Goal: Download file/media

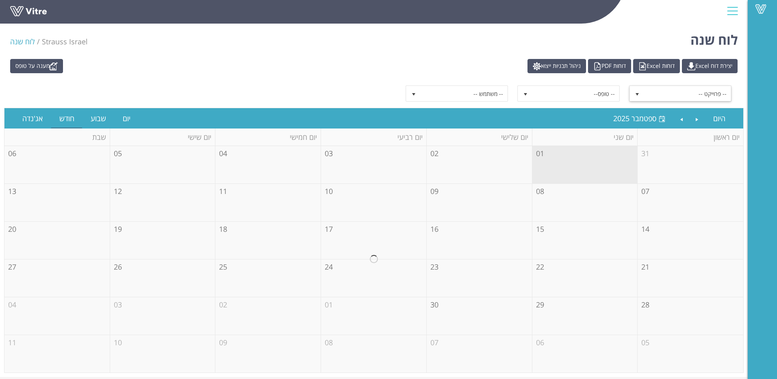
click at [638, 94] on span "select" at bounding box center [637, 94] width 7 height 7
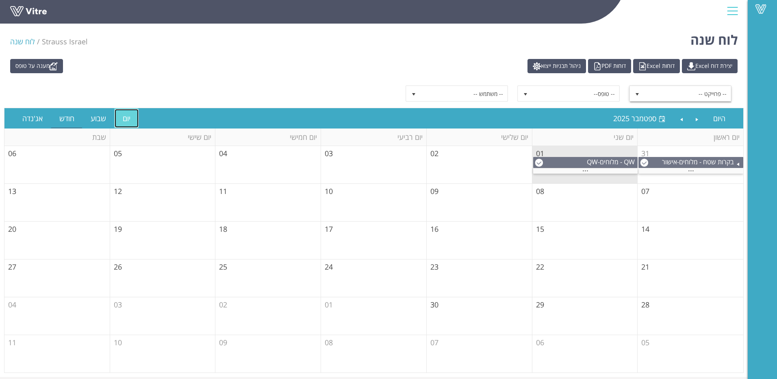
click at [127, 121] on link "יום" at bounding box center [127, 118] width 24 height 19
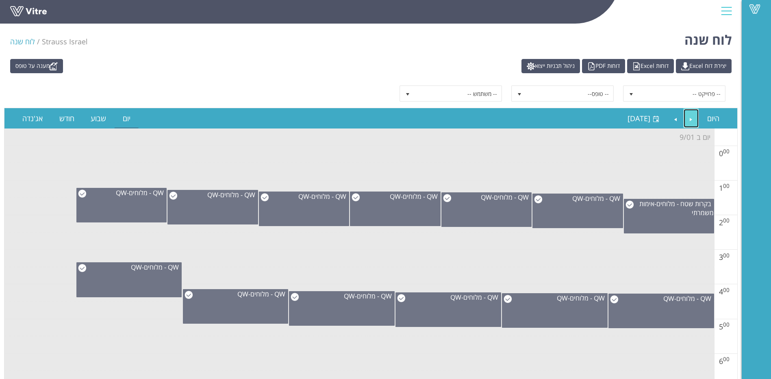
click at [692, 120] on link "Previous" at bounding box center [690, 118] width 15 height 19
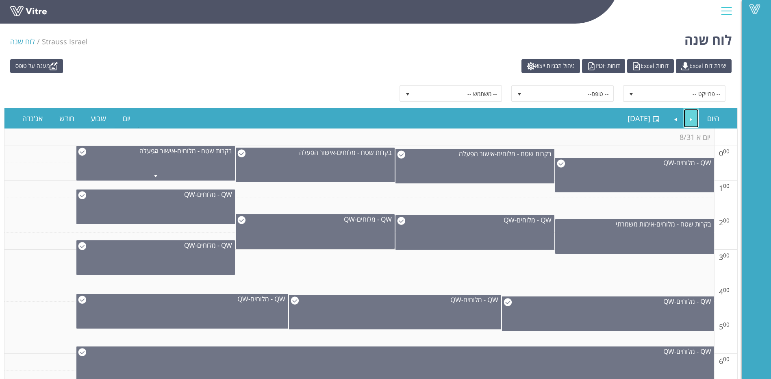
click at [694, 120] on link "Previous" at bounding box center [690, 118] width 15 height 19
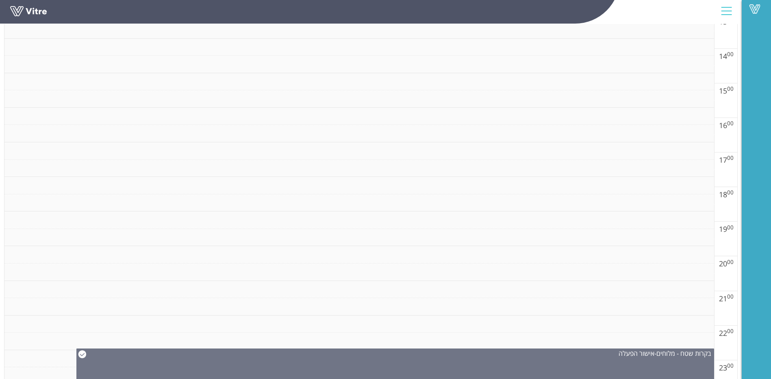
scroll to position [601, 0]
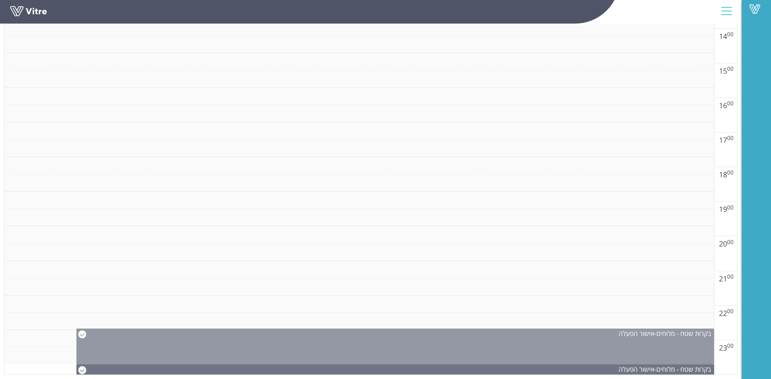
click at [86, 335] on img at bounding box center [82, 334] width 8 height 8
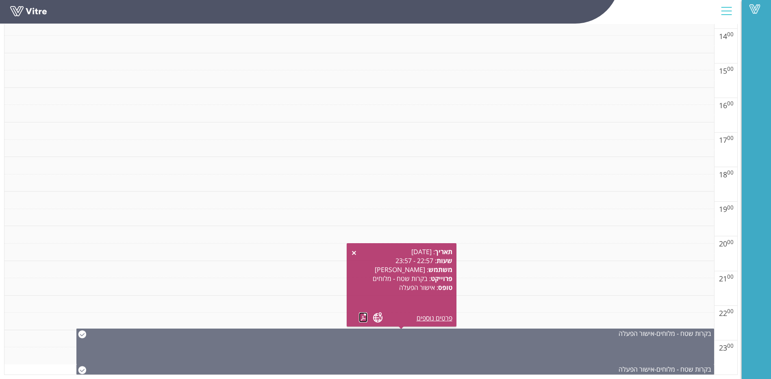
click at [361, 317] on link at bounding box center [363, 317] width 9 height 10
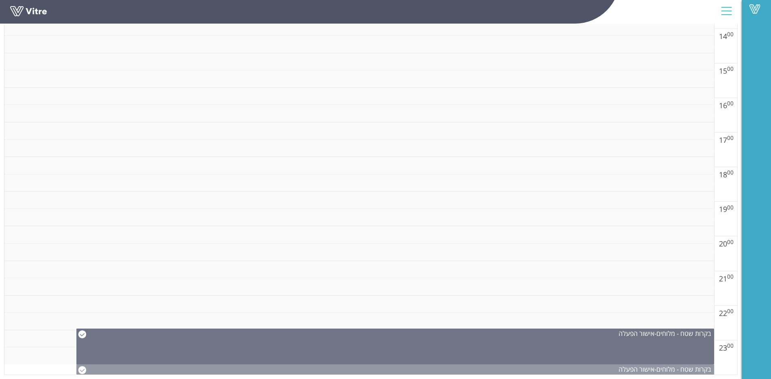
click at [86, 367] on img at bounding box center [82, 370] width 8 height 8
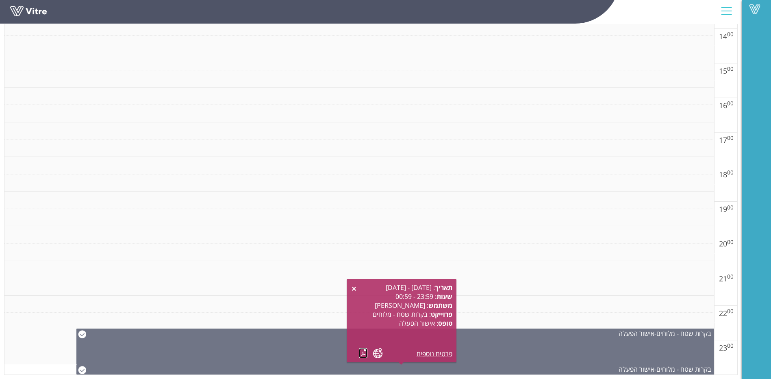
click at [359, 354] on link at bounding box center [363, 353] width 9 height 10
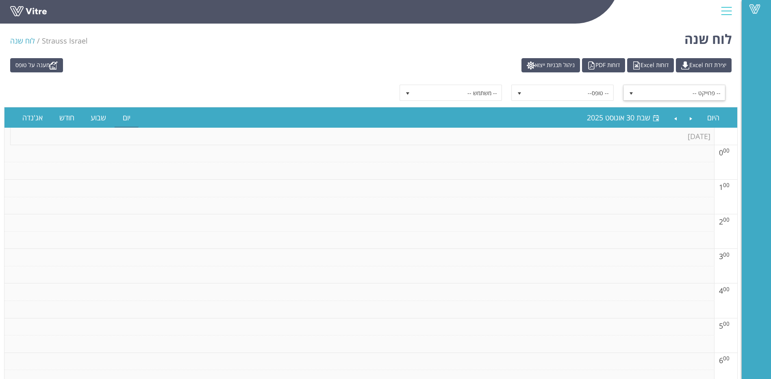
scroll to position [0, 0]
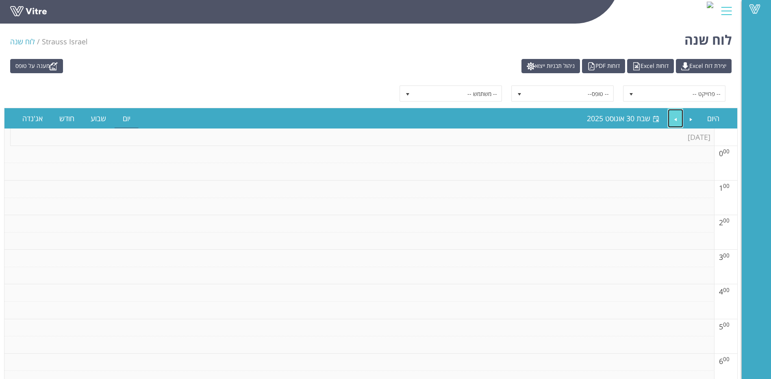
click at [669, 119] on link "Next" at bounding box center [675, 118] width 15 height 19
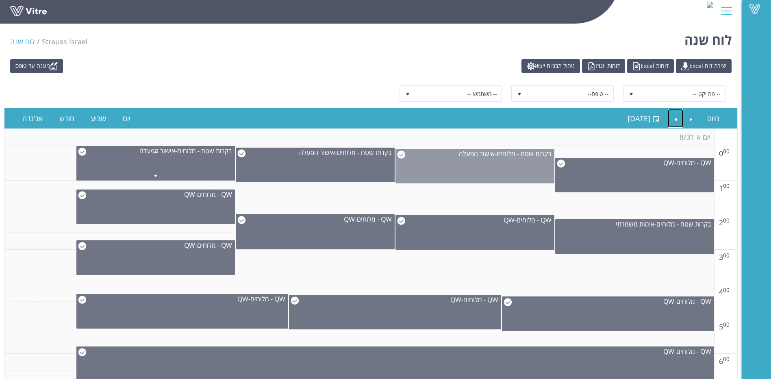
click at [398, 154] on img at bounding box center [401, 154] width 8 height 8
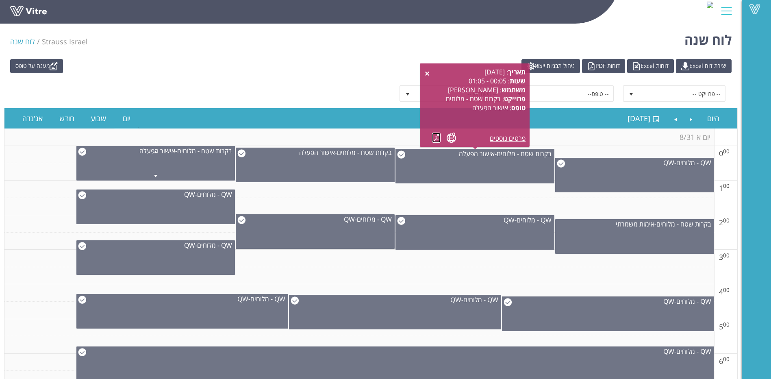
click at [437, 142] on link at bounding box center [436, 137] width 9 height 10
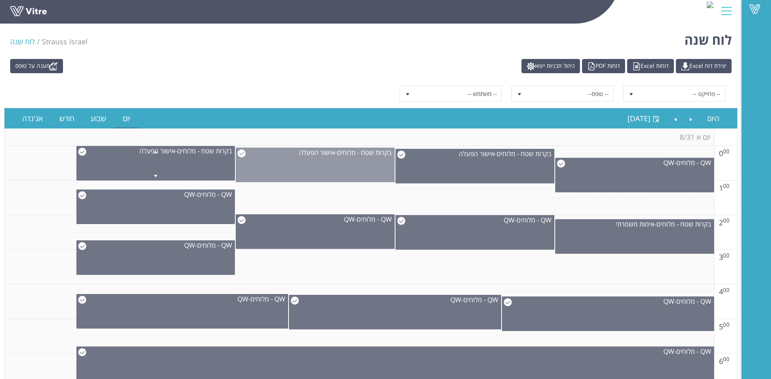
click at [241, 154] on img at bounding box center [241, 153] width 8 height 8
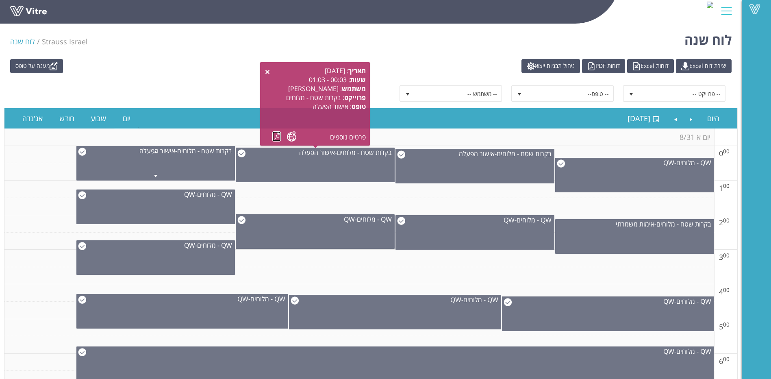
click at [277, 136] on link at bounding box center [276, 136] width 9 height 10
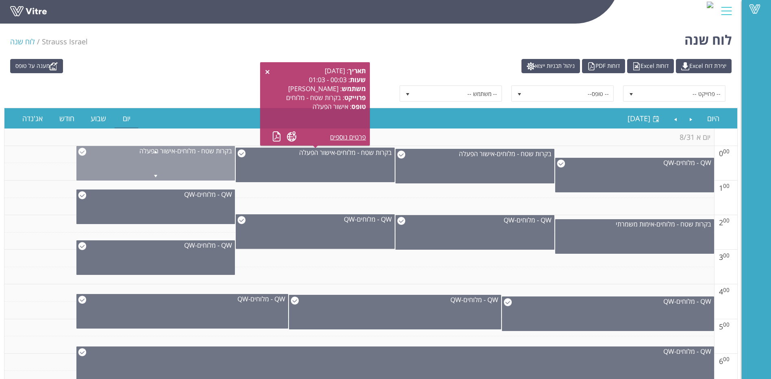
click at [77, 152] on span at bounding box center [156, 151] width 158 height 10
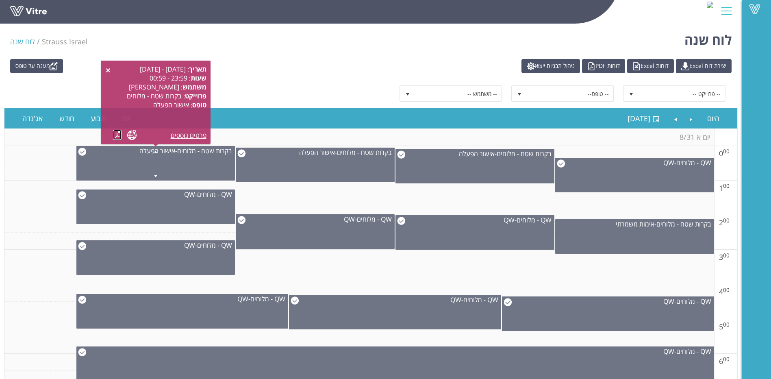
click at [118, 133] on link at bounding box center [117, 135] width 9 height 10
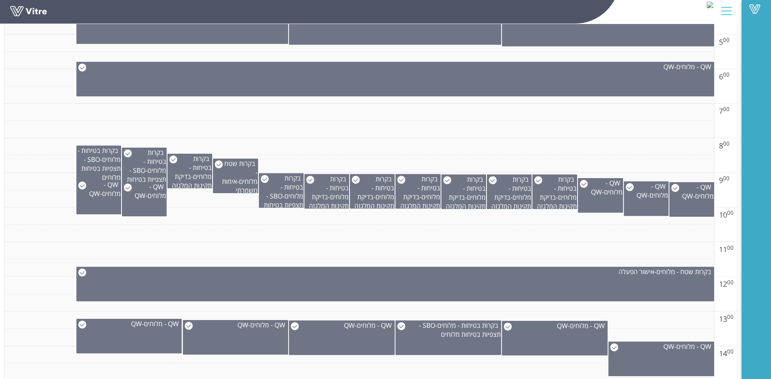
scroll to position [325, 0]
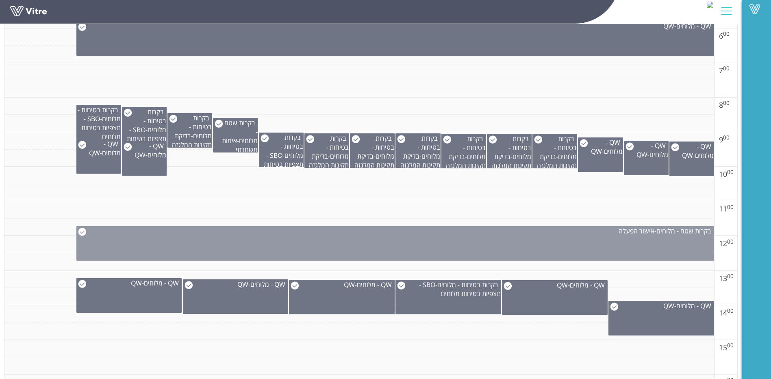
click at [82, 231] on img at bounding box center [82, 232] width 8 height 8
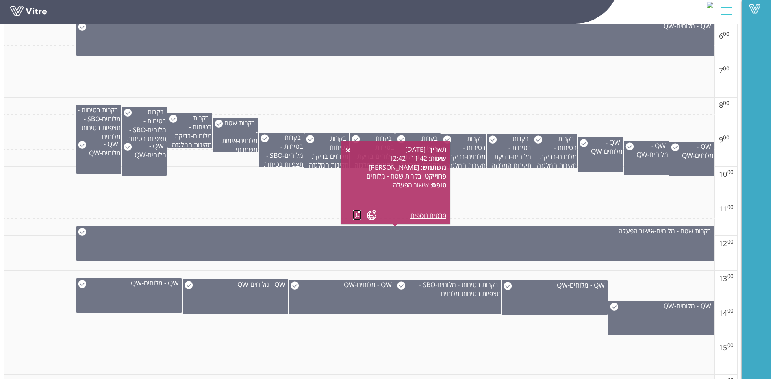
click at [354, 216] on link at bounding box center [357, 215] width 9 height 10
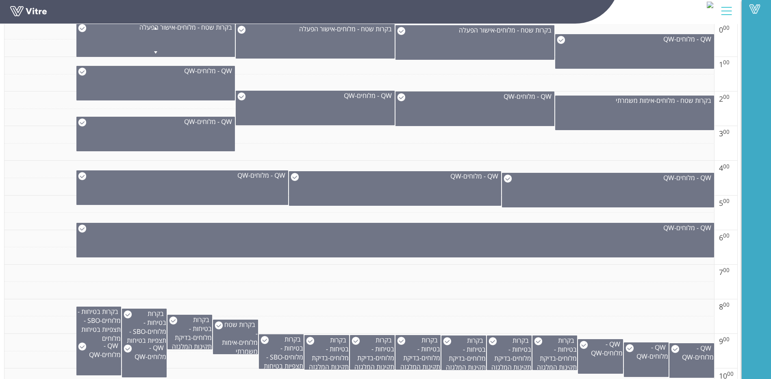
scroll to position [0, 0]
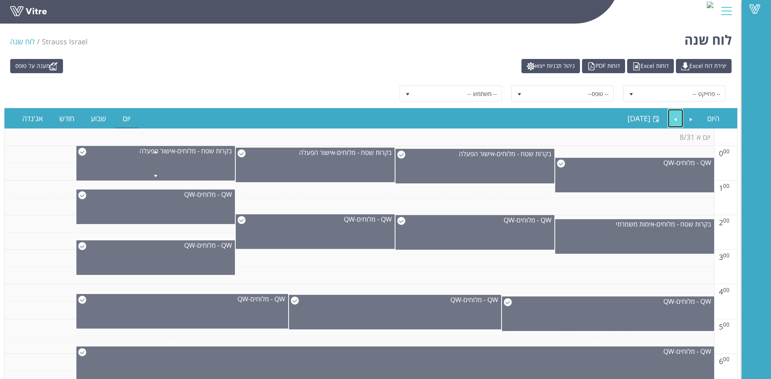
click at [674, 120] on link "Next" at bounding box center [675, 118] width 15 height 19
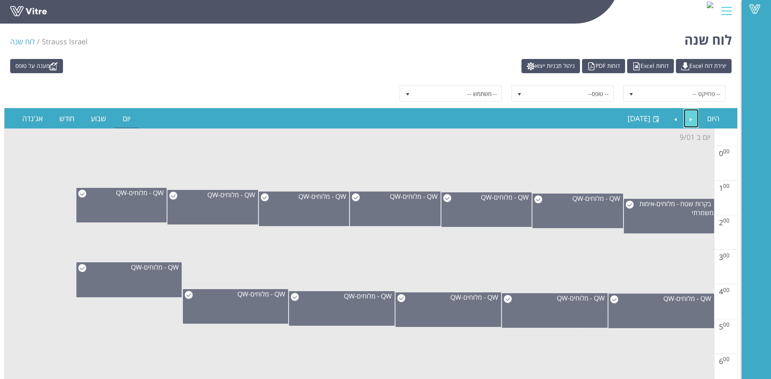
click at [690, 117] on link "Previous" at bounding box center [690, 118] width 15 height 19
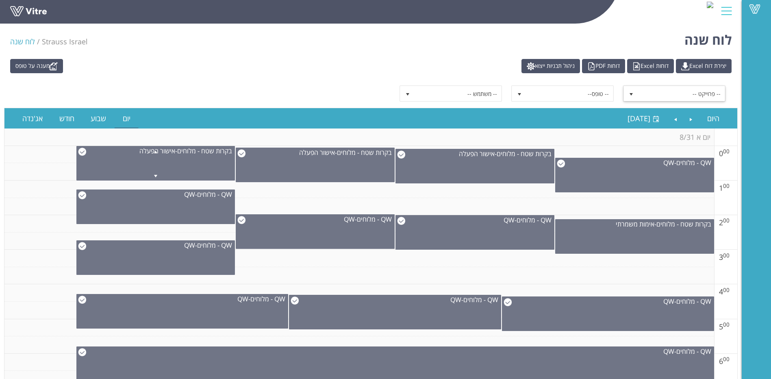
click at [629, 93] on span "select" at bounding box center [631, 94] width 7 height 7
click at [454, 64] on div "מענה על טופס יצירת דוח Excel דוחות Excel דוחות PDF ניהול תבניות ייצוא" at bounding box center [370, 66] width 733 height 14
